Goal: Task Accomplishment & Management: Manage account settings

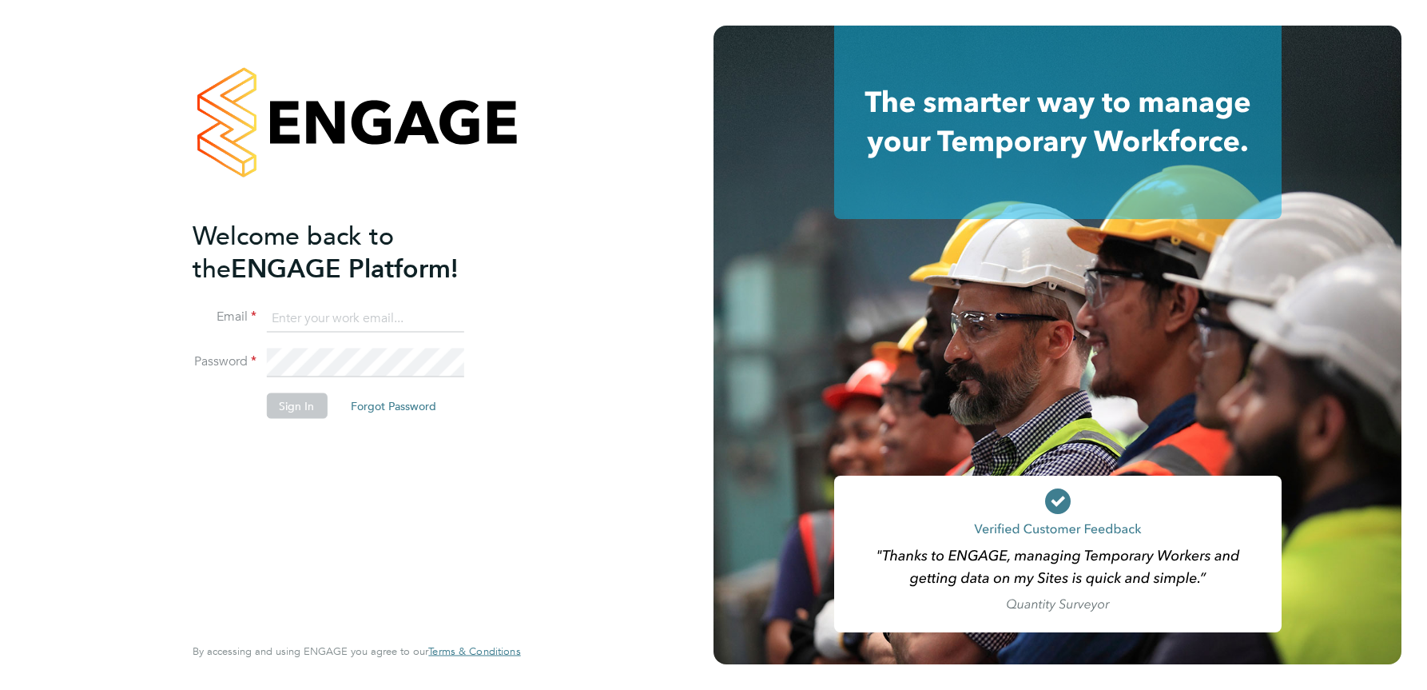
type input "[PERSON_NAME][EMAIL_ADDRESS][DOMAIN_NAME]"
click at [290, 402] on button "Sign In" at bounding box center [296, 406] width 61 height 26
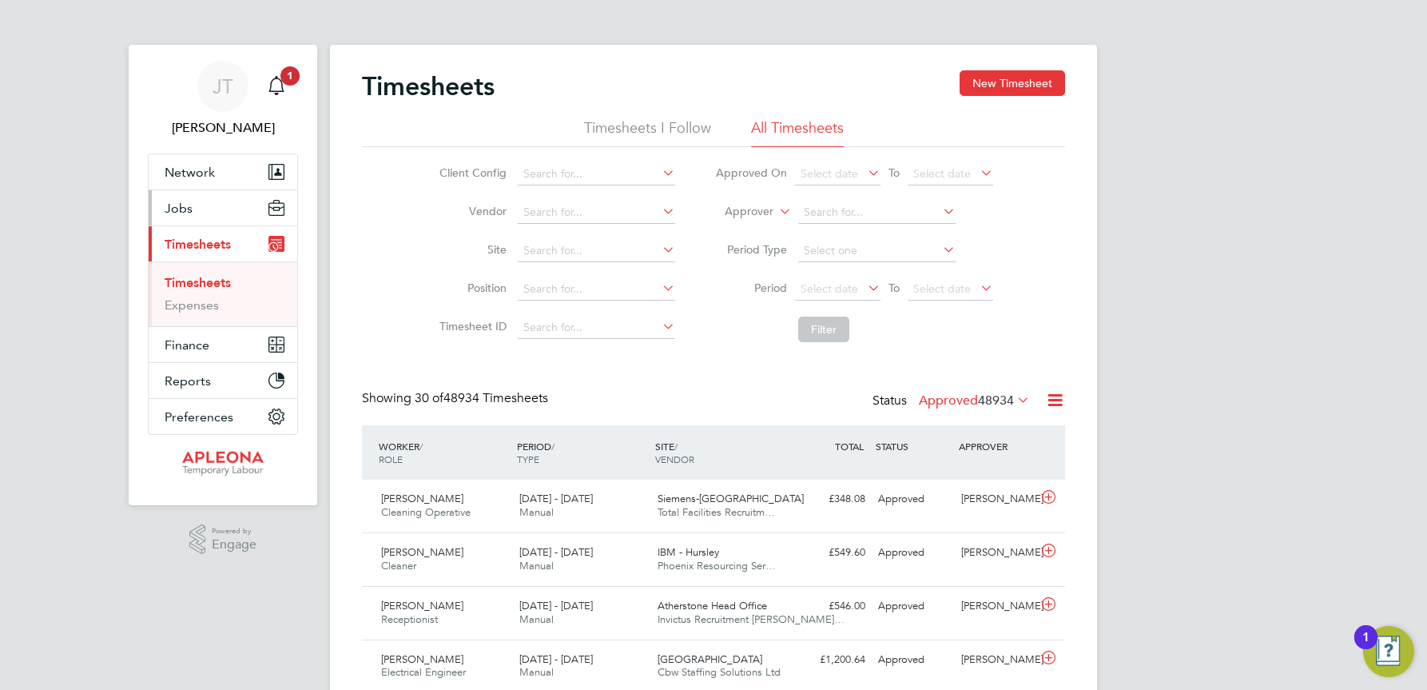
click at [193, 208] on button "Jobs" at bounding box center [223, 207] width 149 height 35
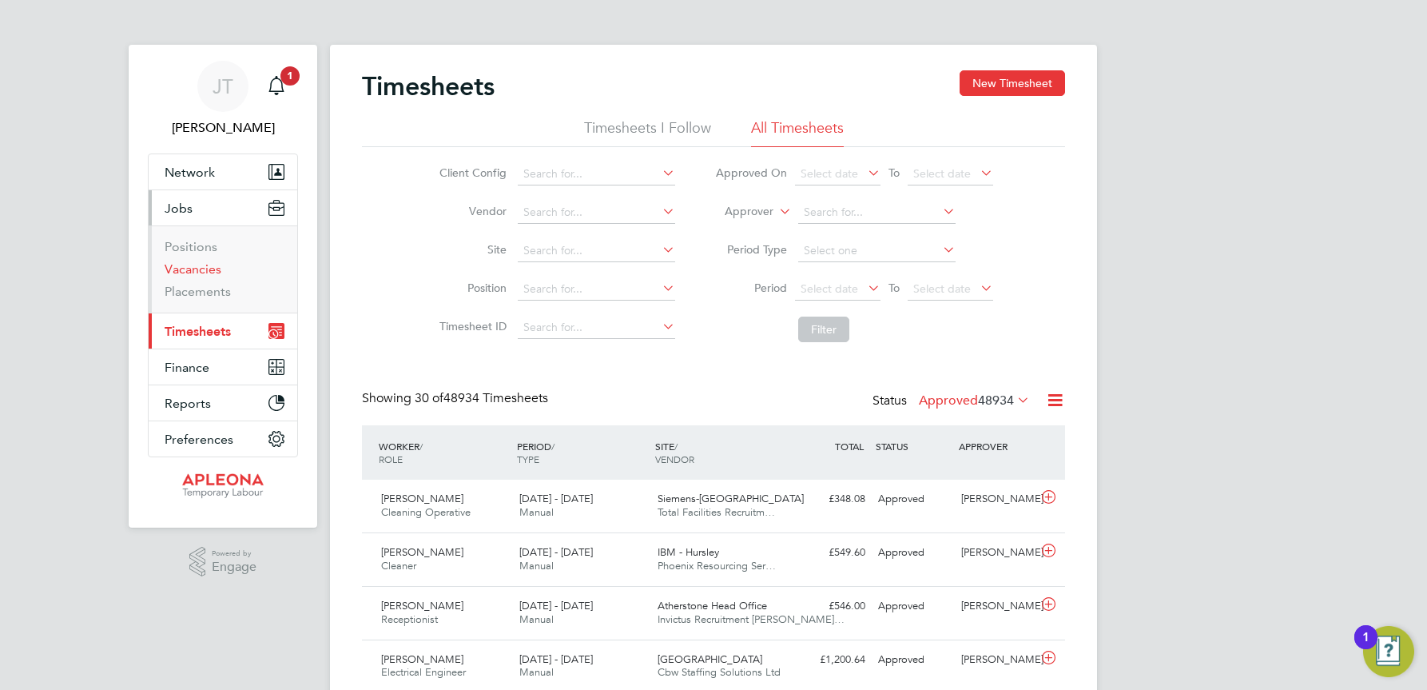
click at [202, 268] on link "Vacancies" at bounding box center [193, 268] width 57 height 15
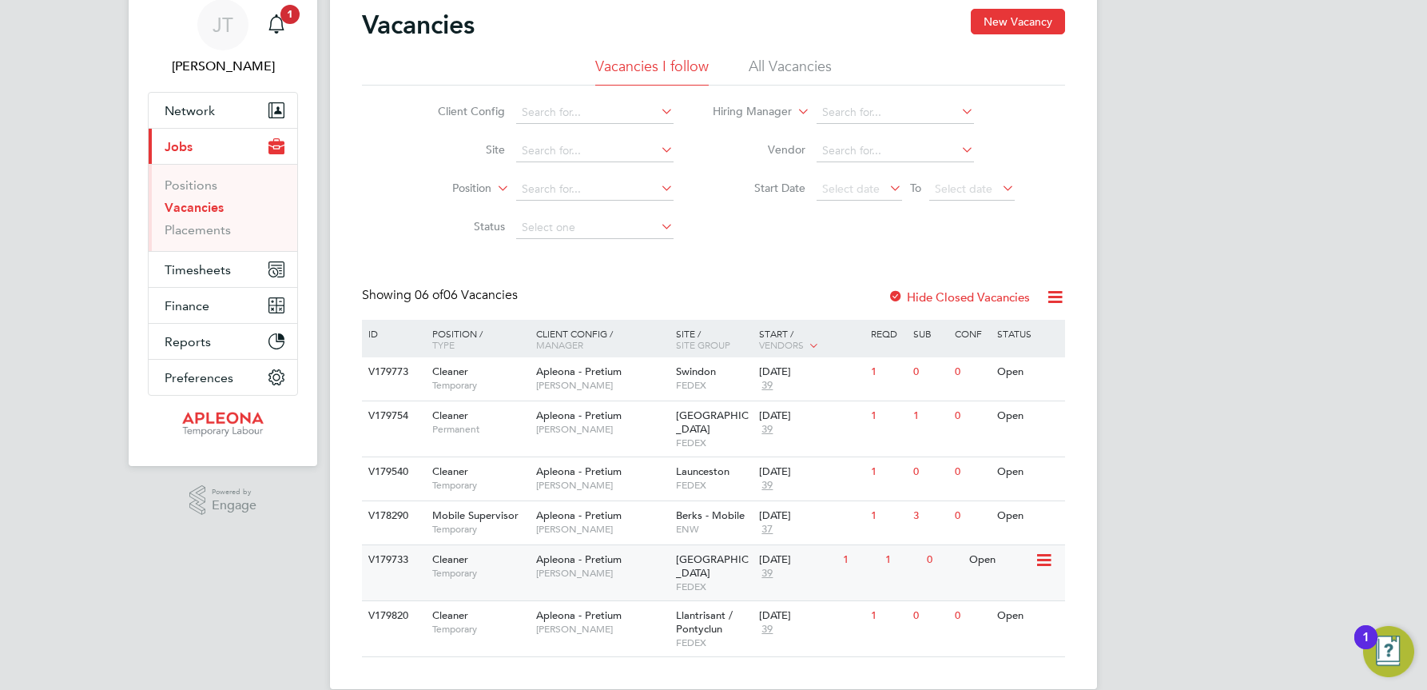
click at [1046, 551] on icon at bounding box center [1043, 560] width 16 height 19
click at [979, 545] on div "Open" at bounding box center [1000, 560] width 70 height 30
click at [716, 406] on div "Wellingborough FEDEX" at bounding box center [714, 428] width 84 height 55
click at [698, 552] on span "Wellingborough" at bounding box center [712, 565] width 73 height 27
click at [708, 608] on span "Llantrisant / Pontyclun" at bounding box center [704, 621] width 57 height 27
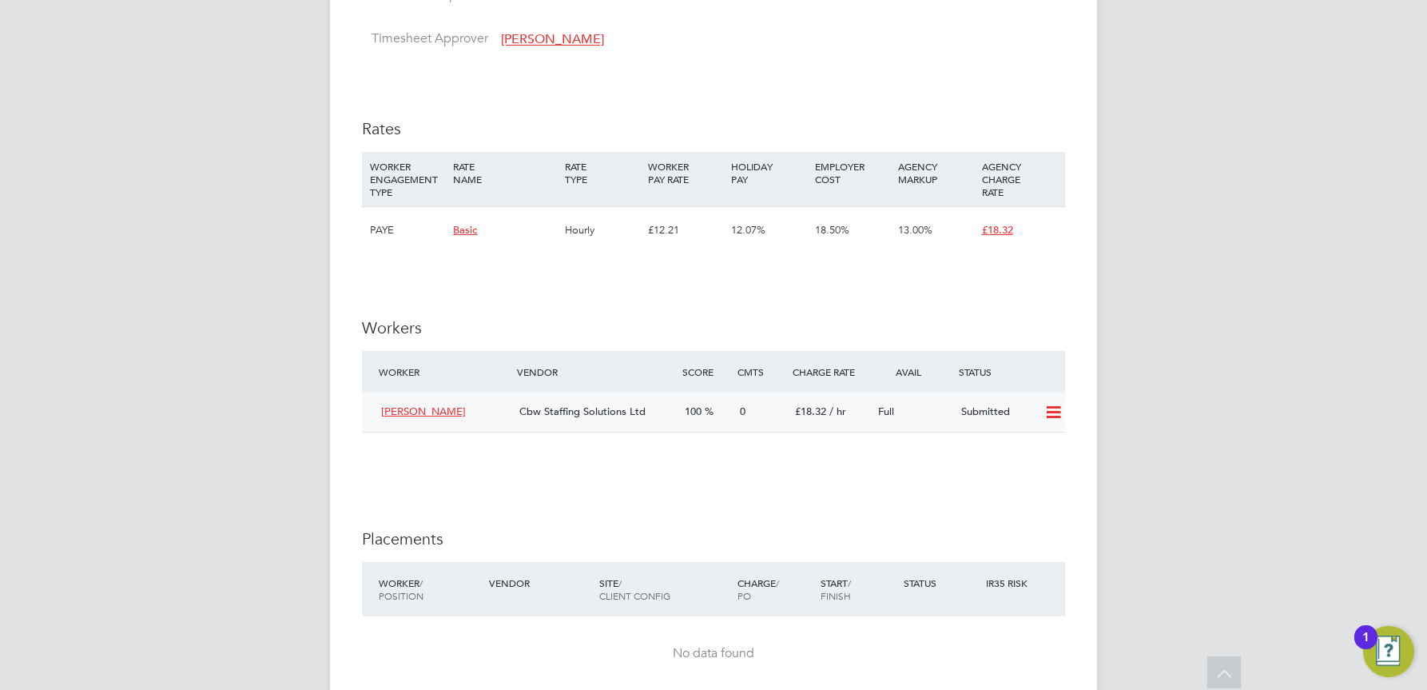
scroll to position [1225, 0]
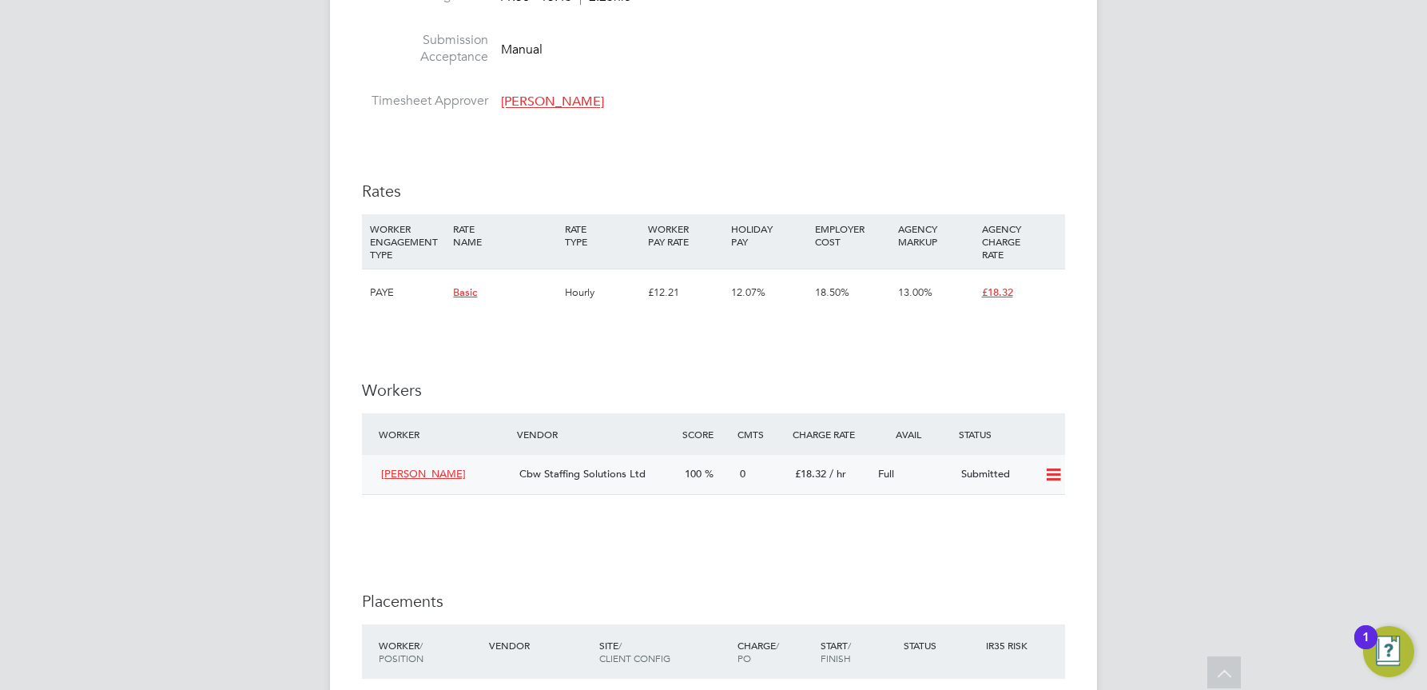
click at [1056, 469] on icon at bounding box center [1053, 474] width 20 height 13
click at [1022, 513] on li "Offer" at bounding box center [1032, 509] width 56 height 22
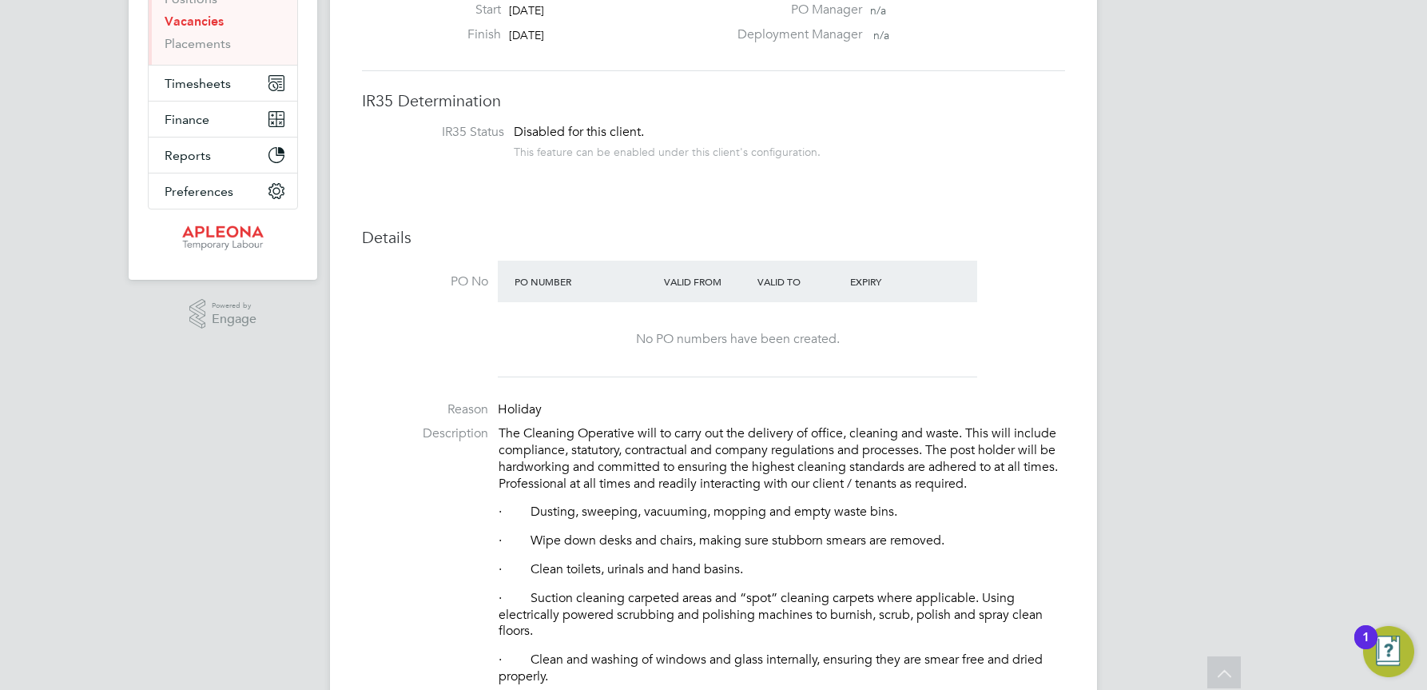
scroll to position [0, 0]
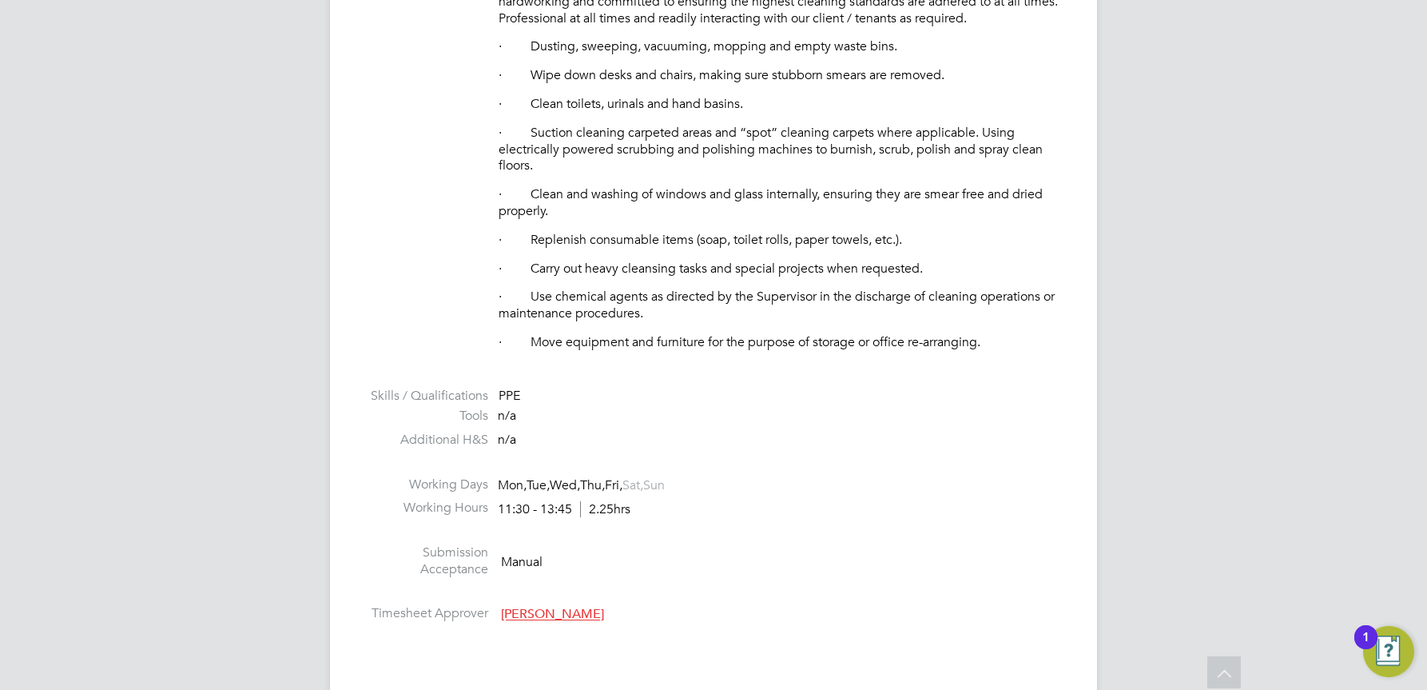
scroll to position [719, 0]
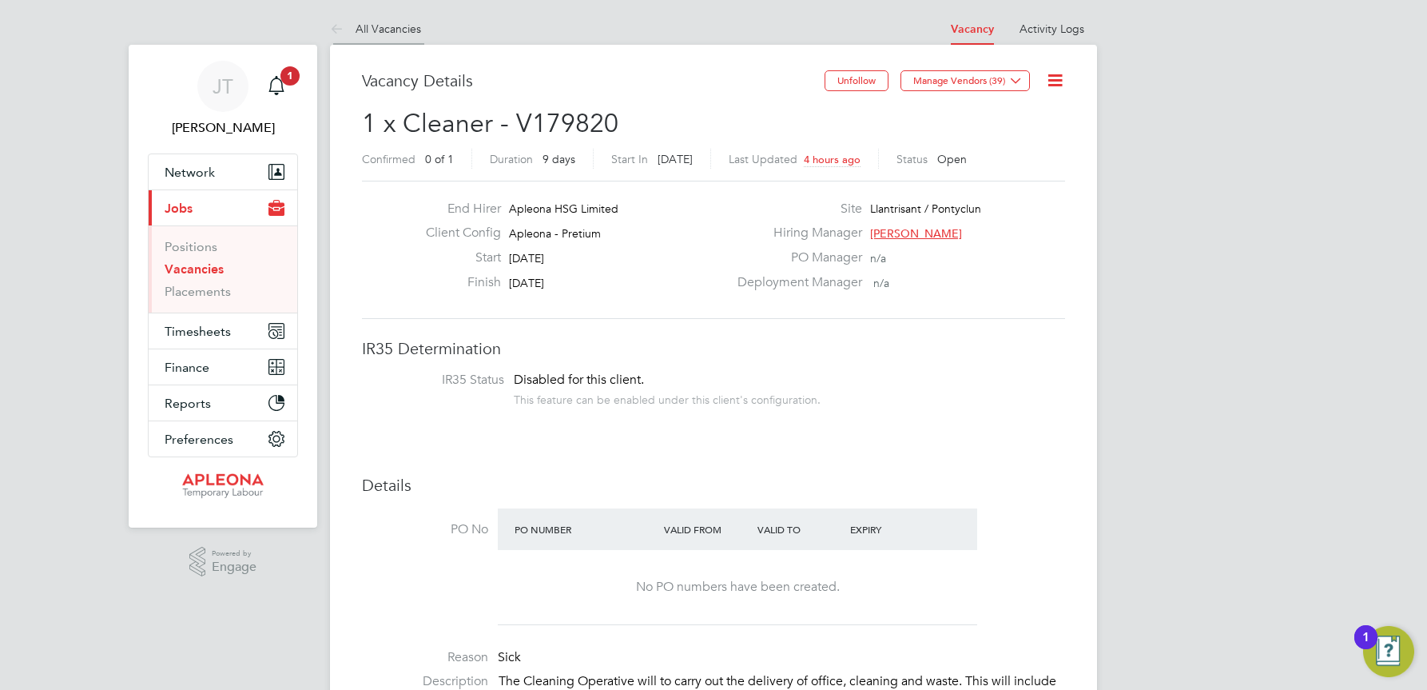
click at [376, 25] on link "All Vacancies" at bounding box center [375, 29] width 91 height 14
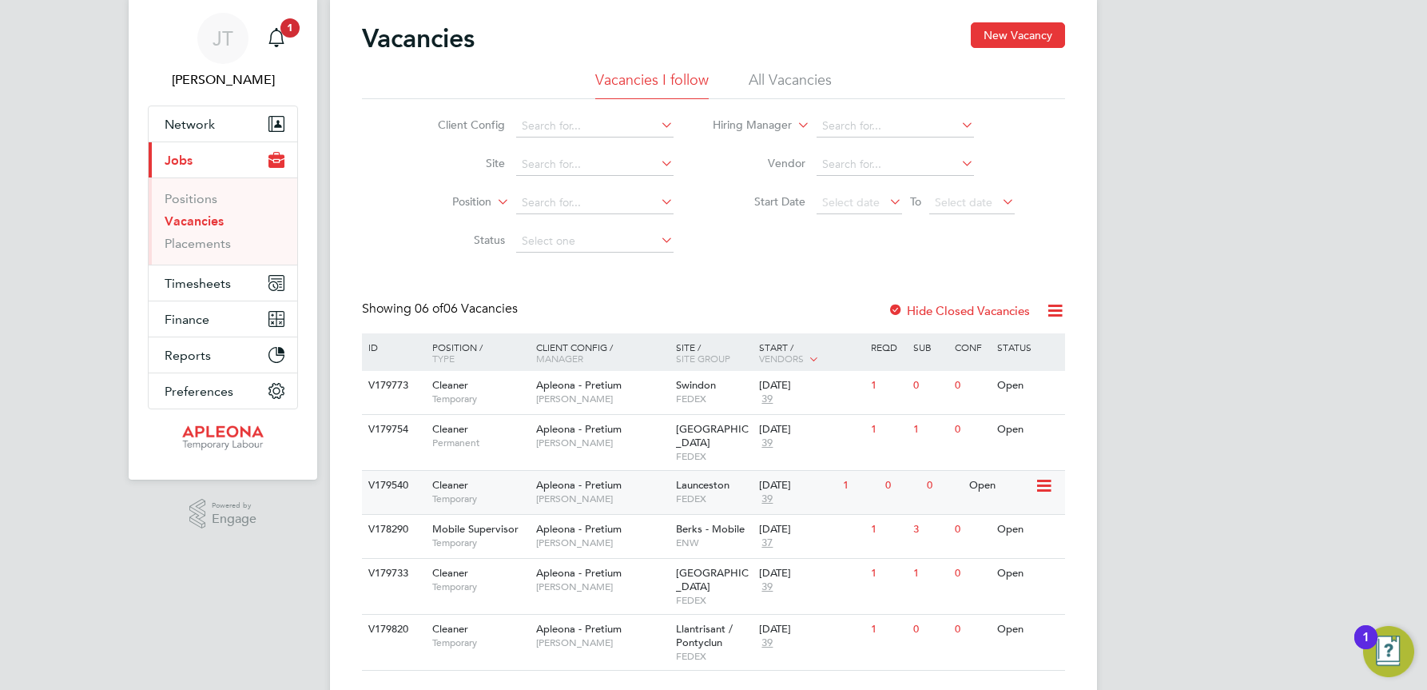
scroll to position [62, 0]
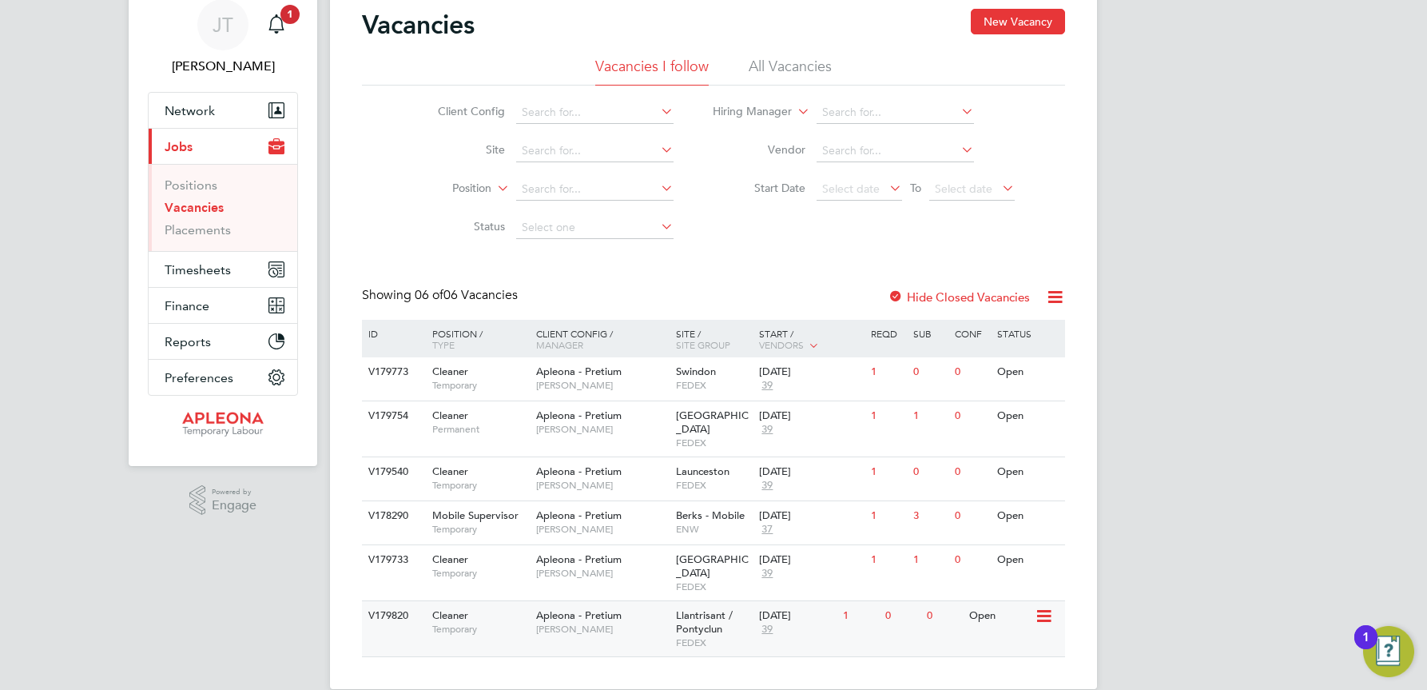
click at [785, 609] on div "[DATE]" at bounding box center [797, 616] width 76 height 14
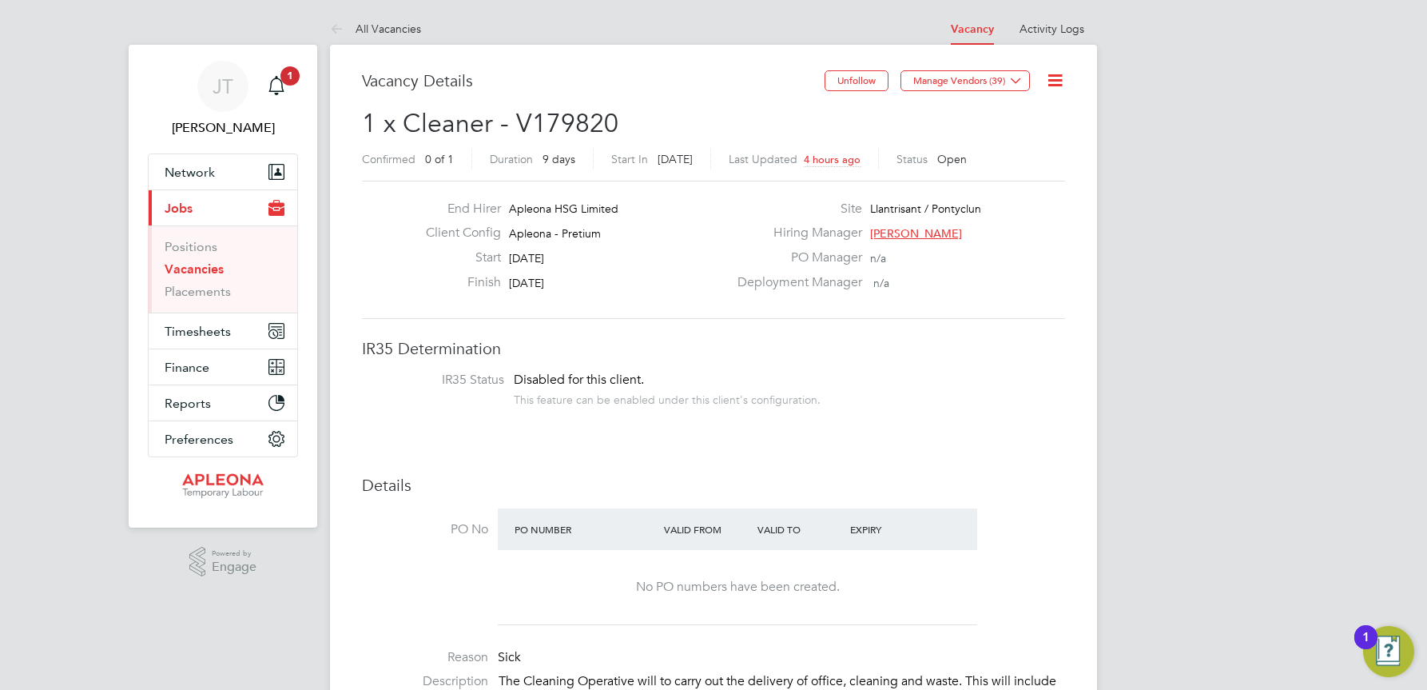
click at [1054, 75] on icon at bounding box center [1055, 80] width 20 height 20
click at [1004, 115] on li "Edit Vacancy e" at bounding box center [1016, 118] width 93 height 22
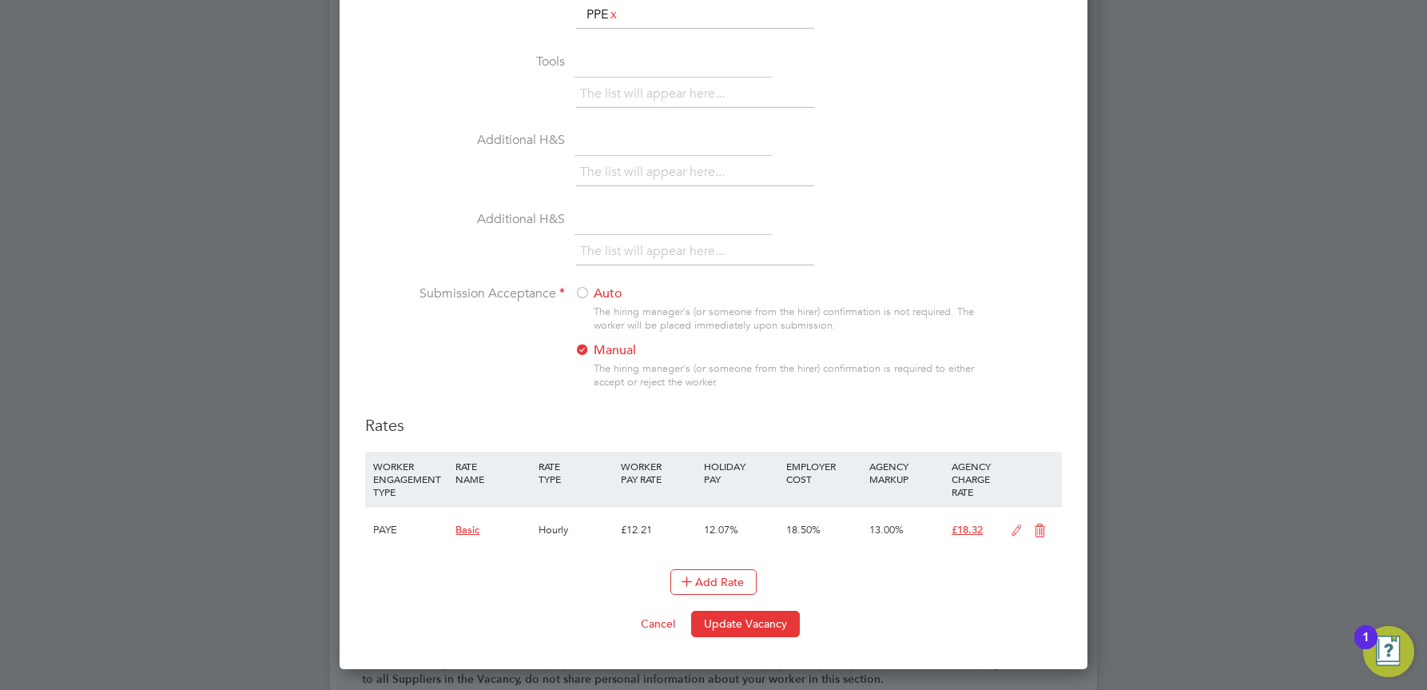
scroll to position [1518, 0]
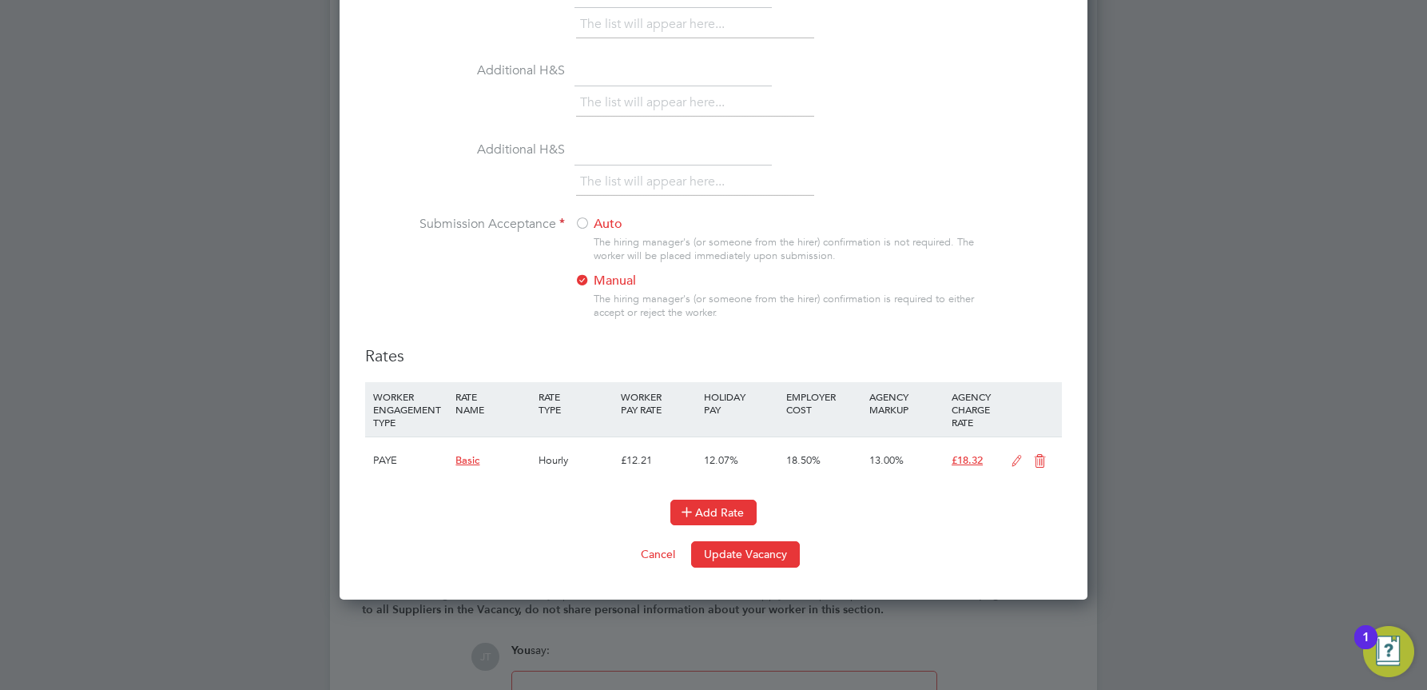
click at [717, 513] on button "Add Rate" at bounding box center [713, 512] width 86 height 26
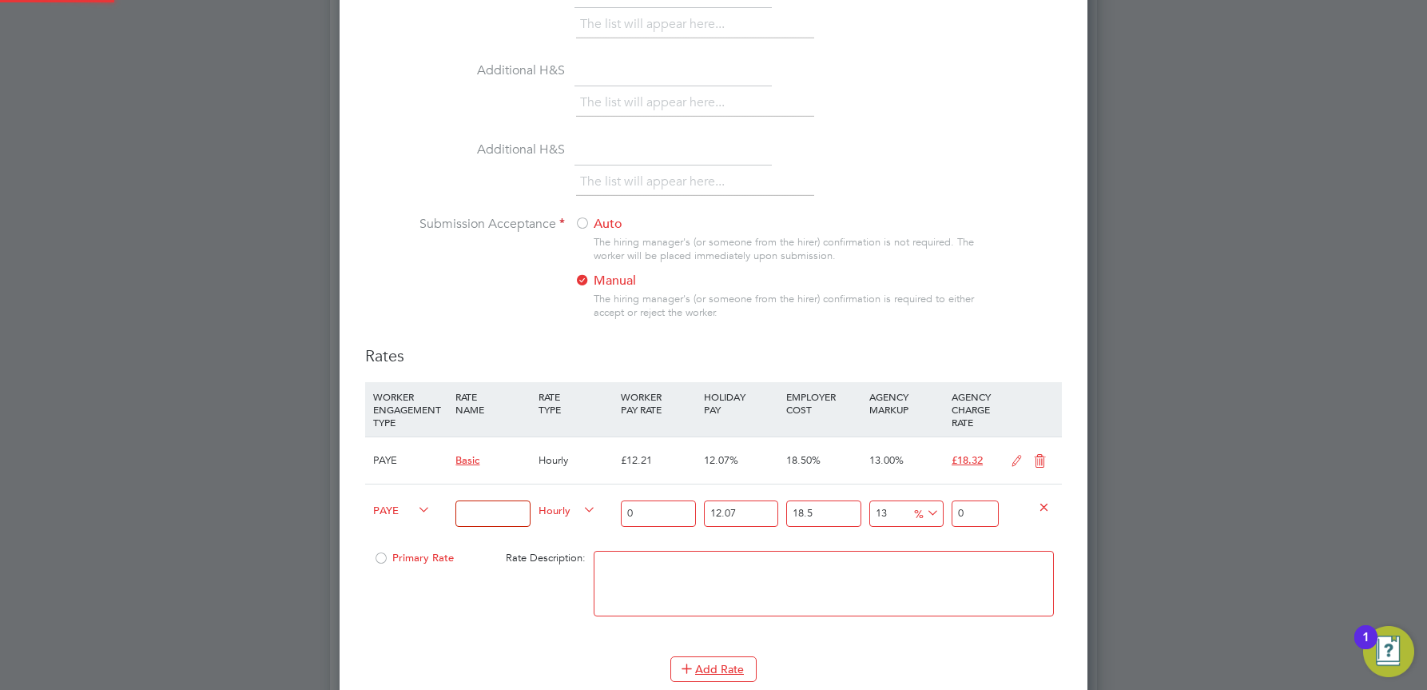
scroll to position [2215, 749]
click at [483, 515] on input at bounding box center [492, 513] width 74 height 26
click at [617, 576] on textarea at bounding box center [824, 584] width 460 height 66
click at [497, 507] on input "13.21" at bounding box center [492, 513] width 74 height 26
type input "1"
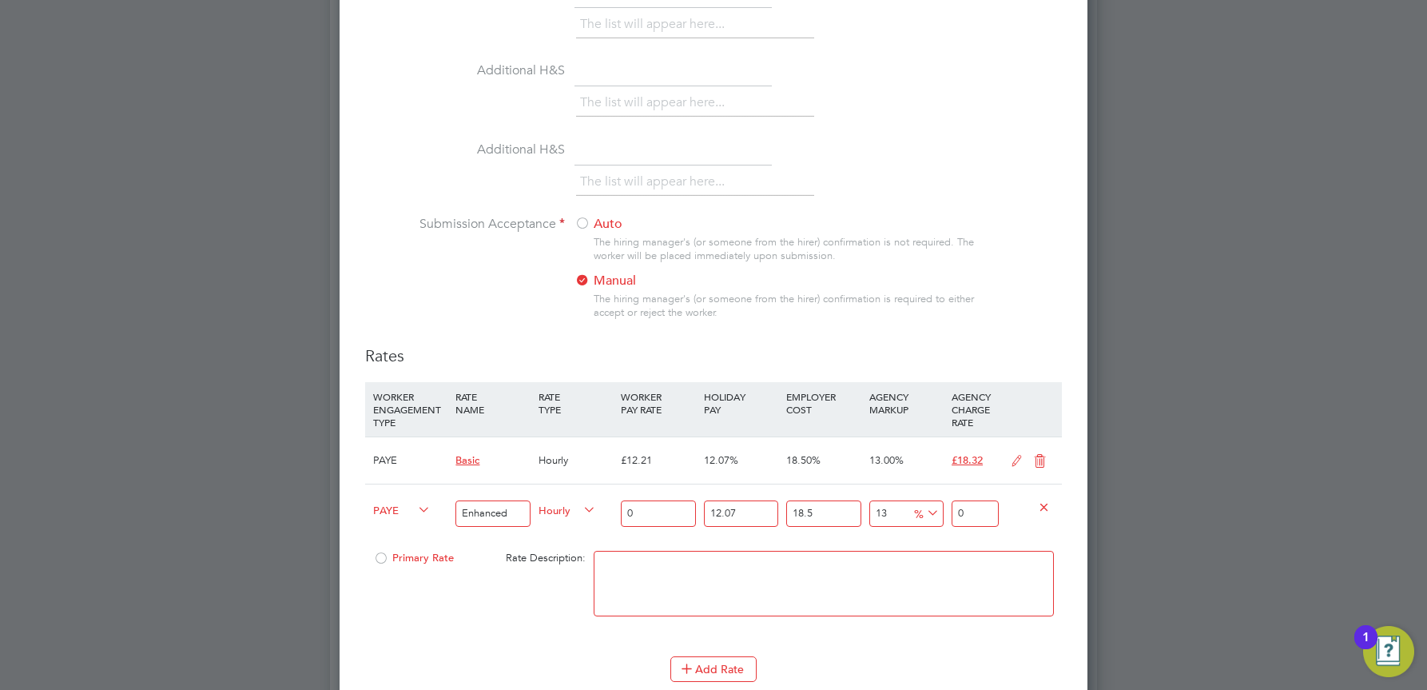
type input "Enhanced"
click at [620, 569] on textarea at bounding box center [824, 584] width 460 height 66
click at [667, 516] on input "0" at bounding box center [658, 513] width 74 height 26
type input "1"
type input "1.500673335"
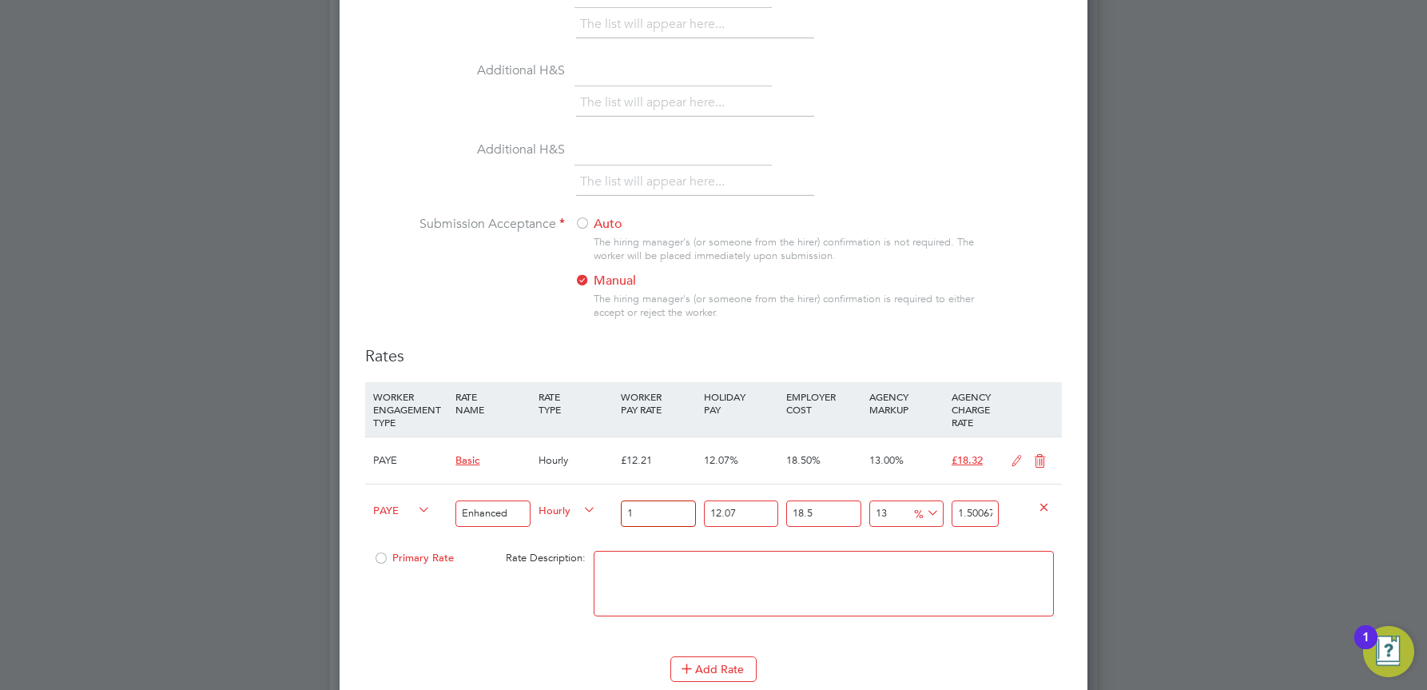
type input "13"
type input "19.508753355"
type input "13.3"
type input "19.9589553555"
type input "13.31"
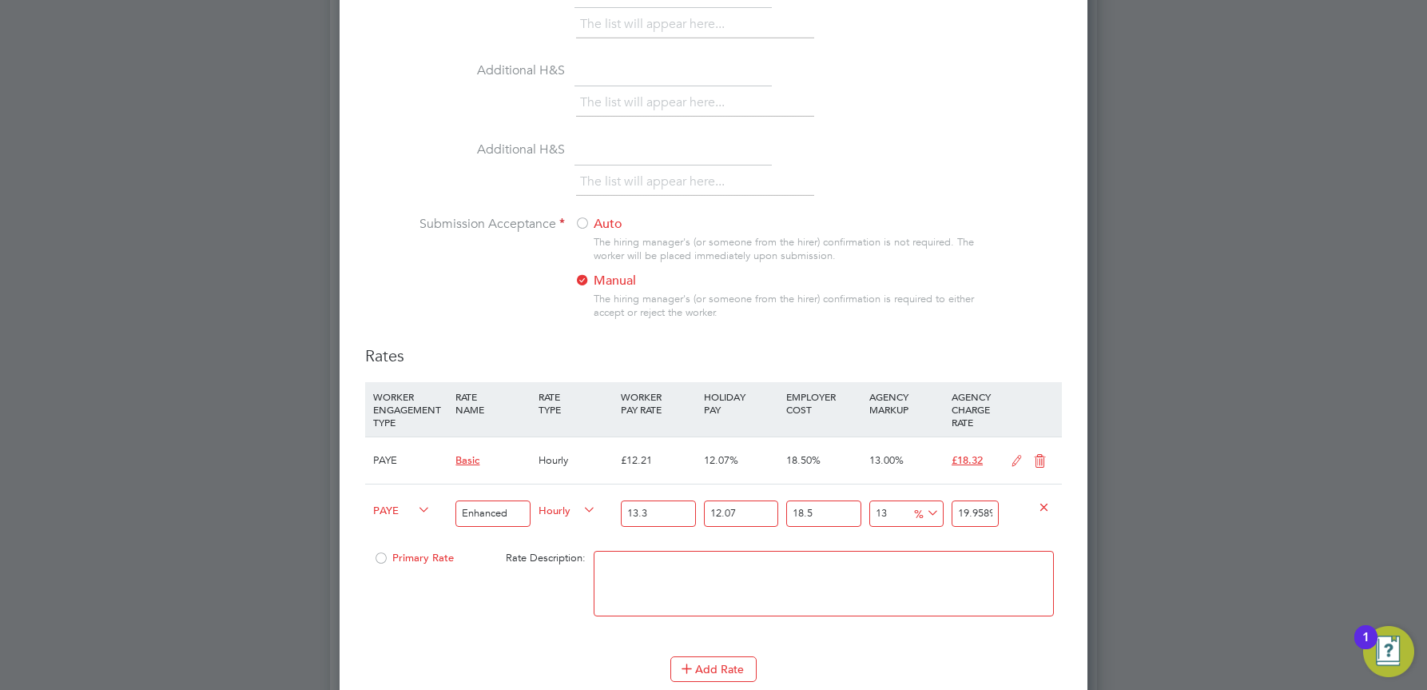
type input "19.97396208885"
type input "13.31"
click at [673, 586] on textarea at bounding box center [824, 584] width 460 height 66
click at [1041, 459] on icon at bounding box center [1040, 461] width 20 height 13
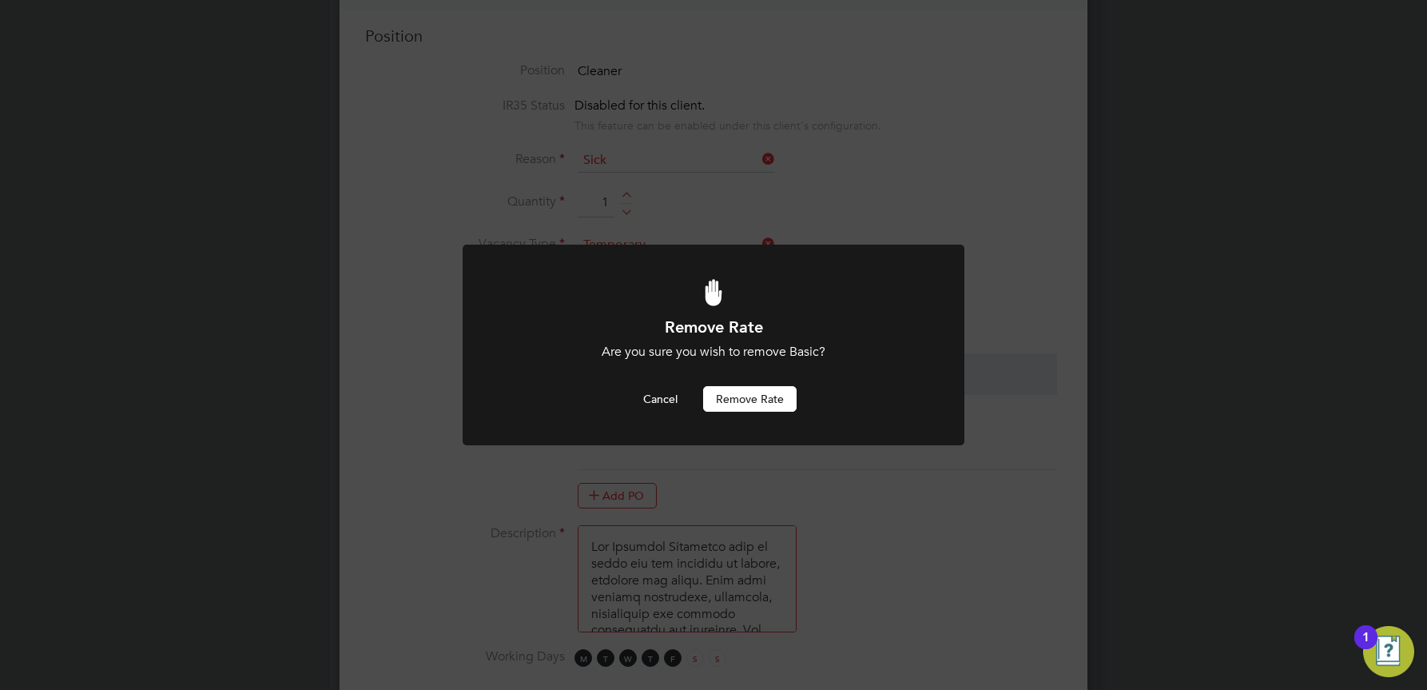
click at [738, 398] on button "Remove rate" at bounding box center [749, 399] width 93 height 26
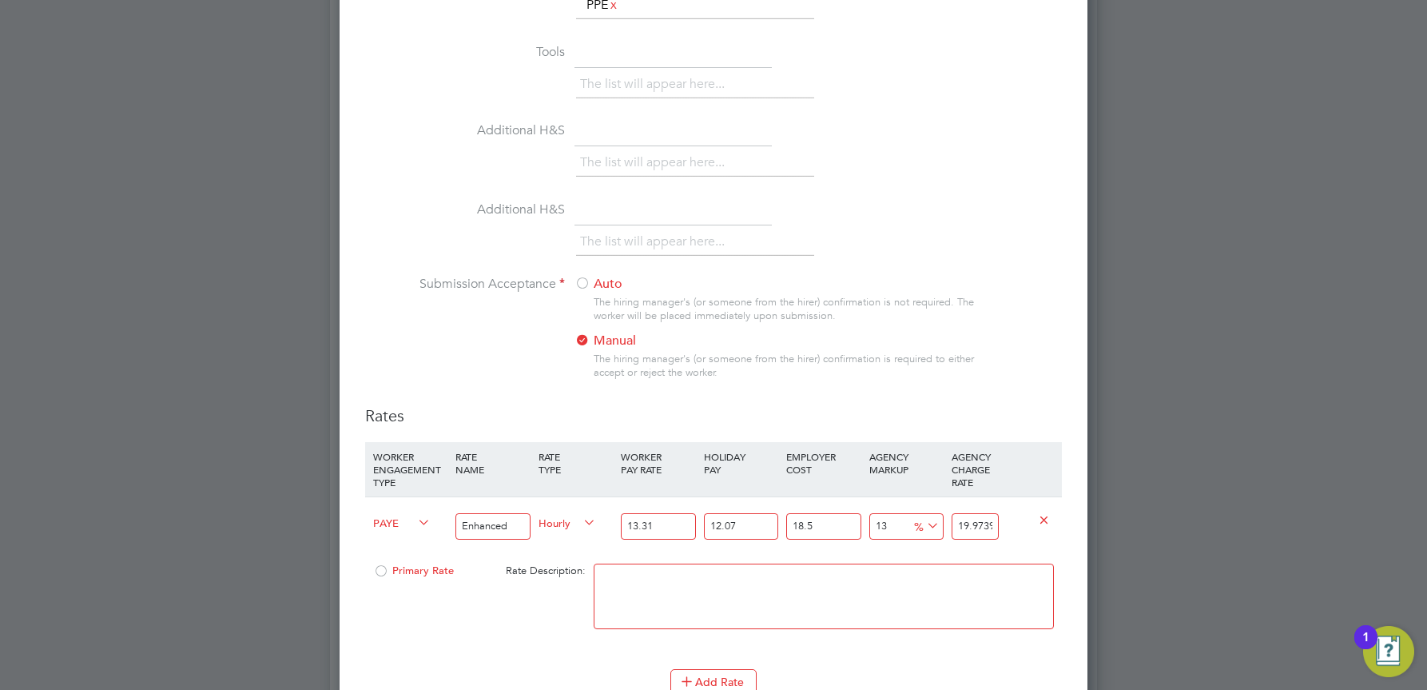
scroll to position [1489, 0]
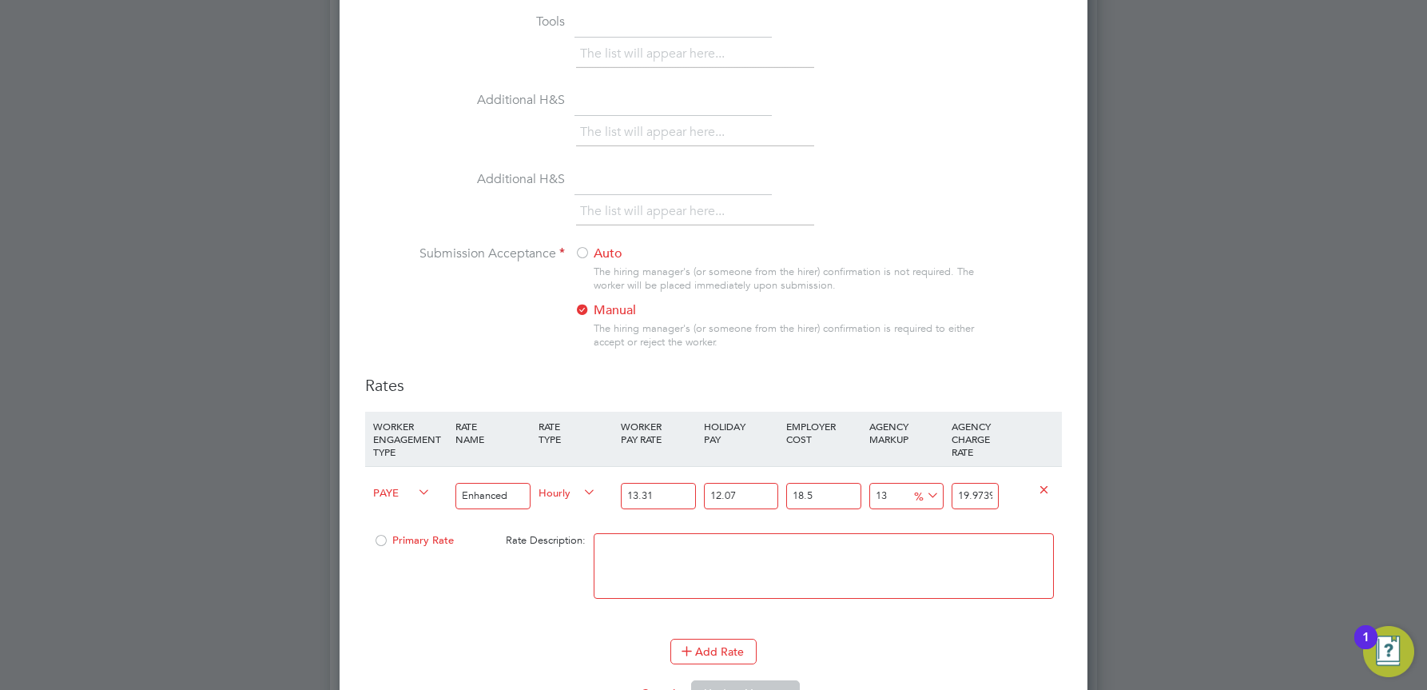
click at [382, 539] on div at bounding box center [381, 545] width 16 height 12
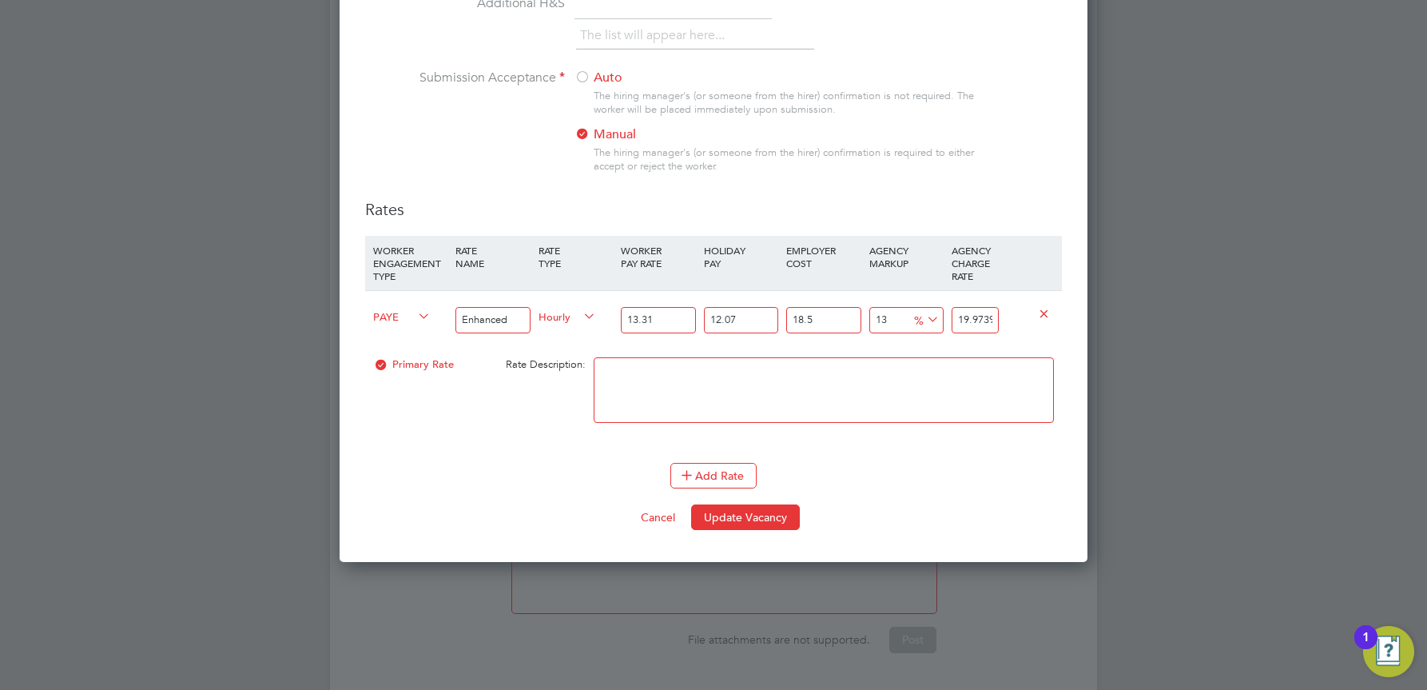
scroll to position [1707, 0]
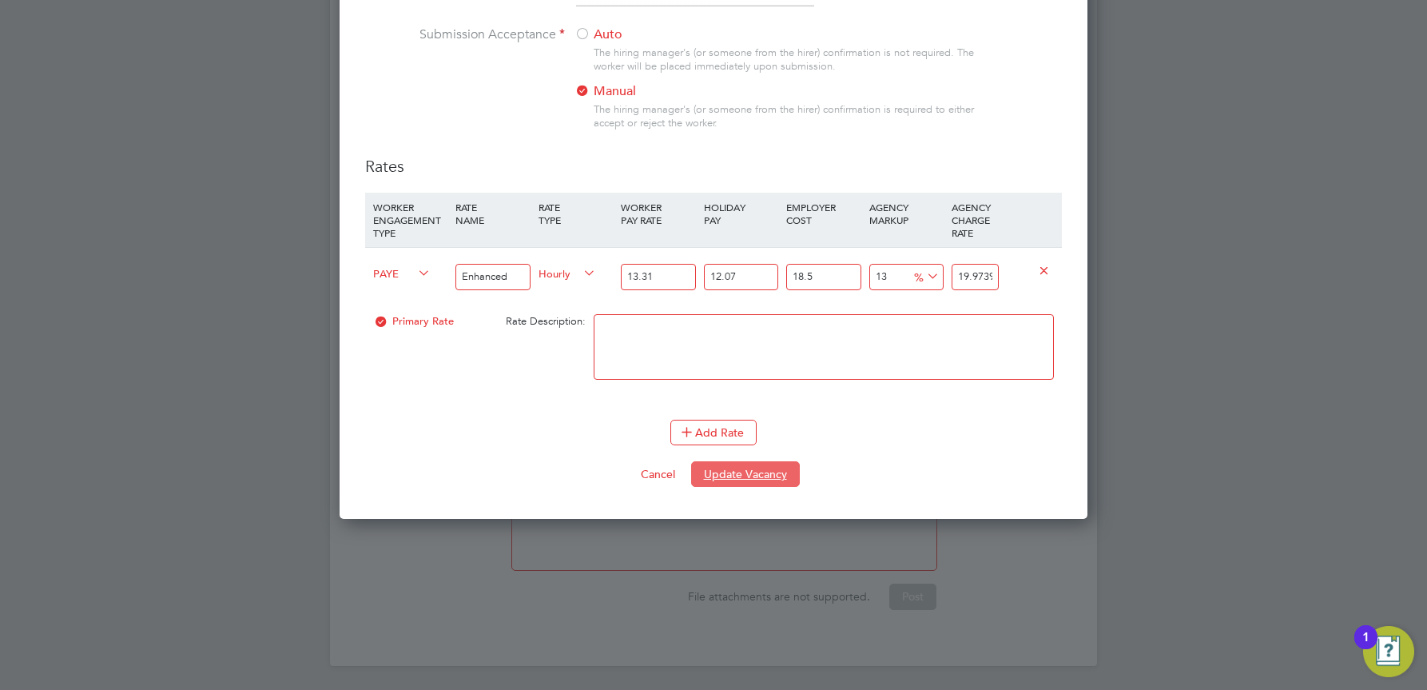
click at [742, 473] on button "Update Vacancy" at bounding box center [745, 474] width 109 height 26
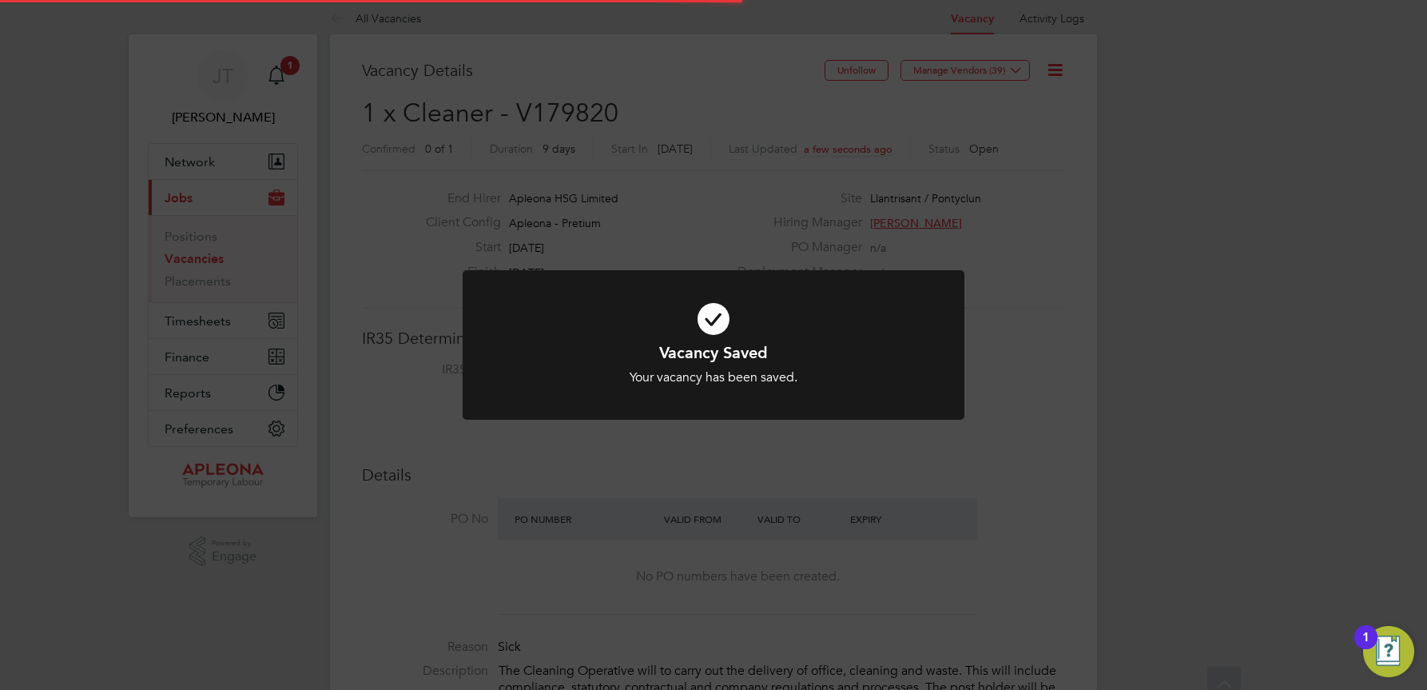
scroll to position [0, 0]
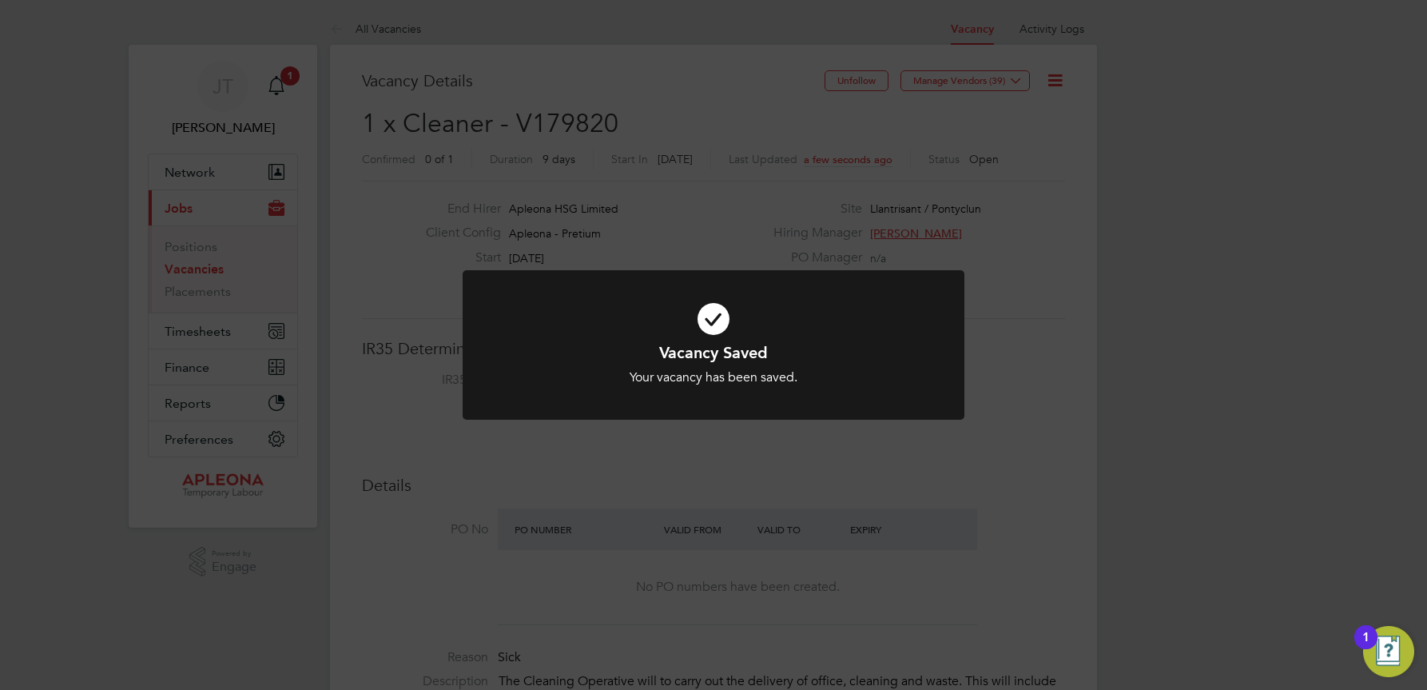
drag, startPoint x: 1171, startPoint y: 92, endPoint x: 1171, endPoint y: 34, distance: 58.3
click at [1171, 84] on div "Vacancy Saved Your vacancy has been saved. Cancel Okay" at bounding box center [713, 345] width 1427 height 690
